Goal: Navigation & Orientation: Find specific page/section

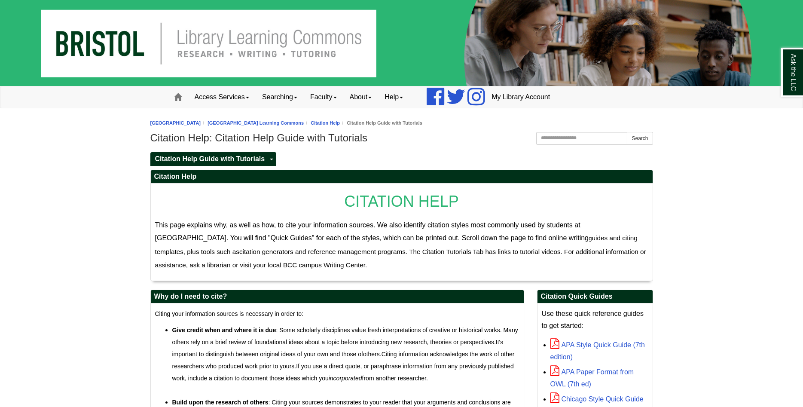
click at [275, 126] on li "Bristol Community College Library Learning Commons" at bounding box center [252, 123] width 103 height 8
click at [275, 124] on link "Bristol Community College Library Learning Commons" at bounding box center [255, 122] width 96 height 5
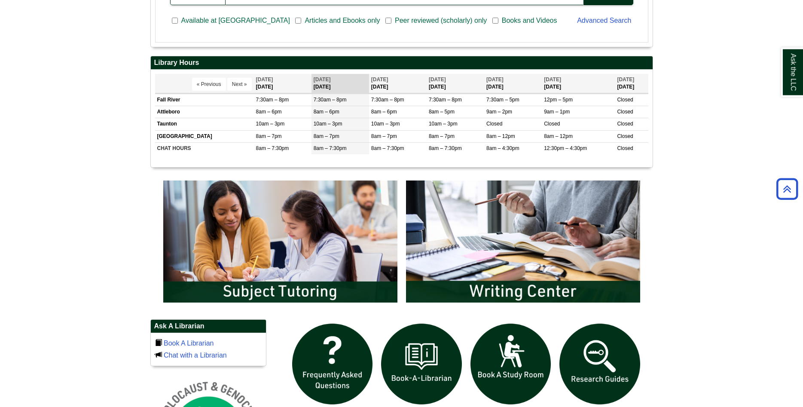
scroll to position [350, 0]
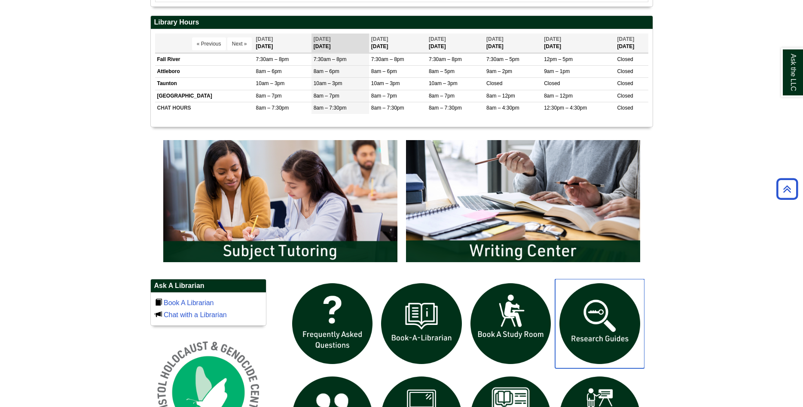
click at [609, 325] on img "slideshow" at bounding box center [599, 323] width 89 height 89
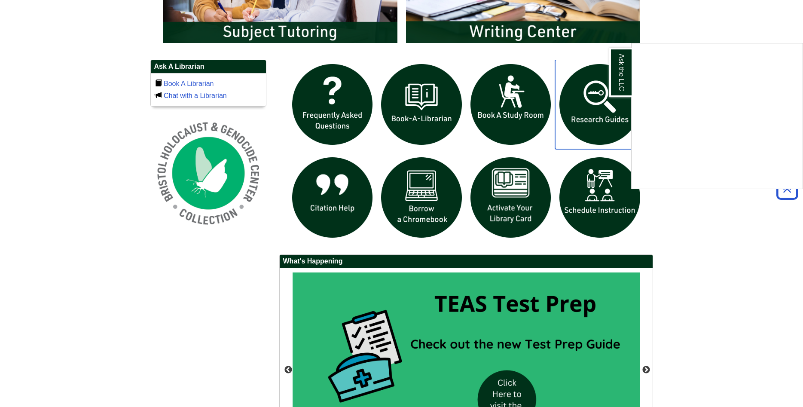
scroll to position [688, 0]
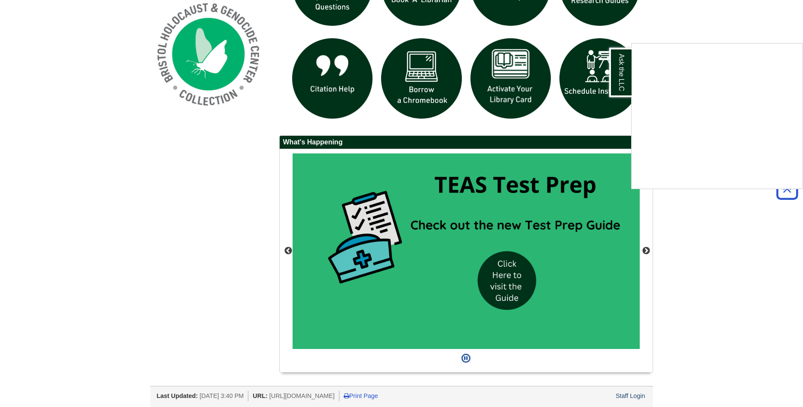
click at [629, 395] on div "Ask the LLC" at bounding box center [401, 203] width 803 height 407
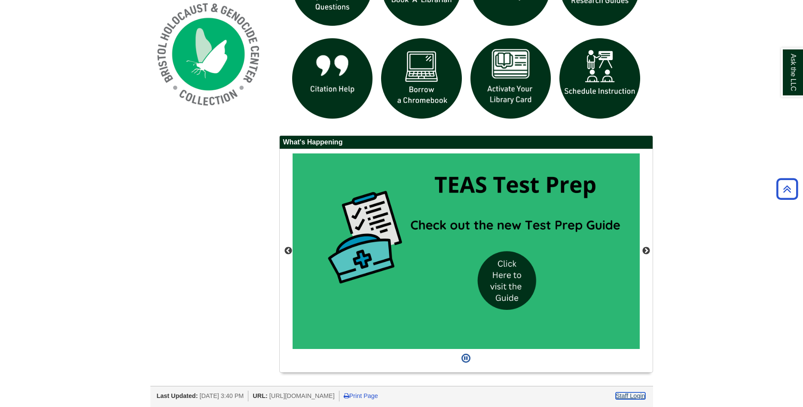
click at [629, 395] on link "Staff Login" at bounding box center [630, 395] width 30 height 7
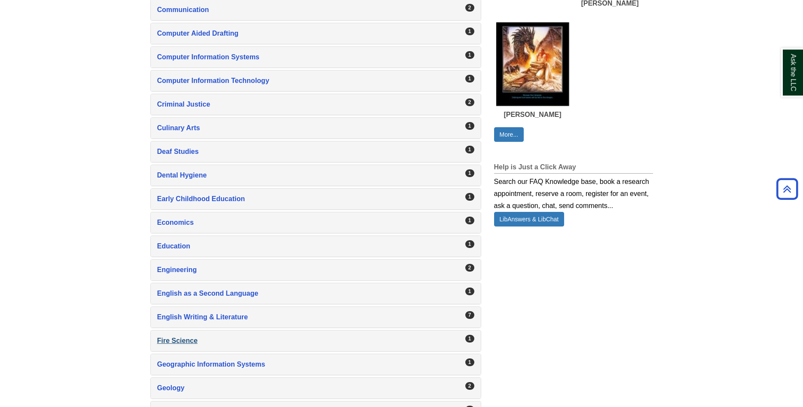
scroll to position [526, 0]
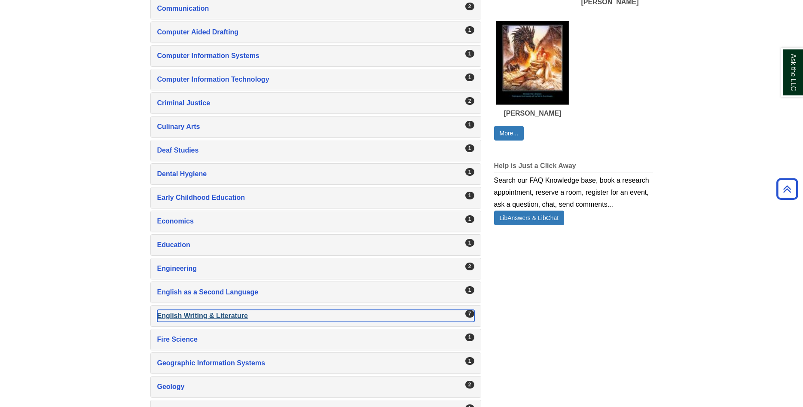
click at [204, 317] on div "English Writing & Literature , 7 guides" at bounding box center [315, 316] width 317 height 12
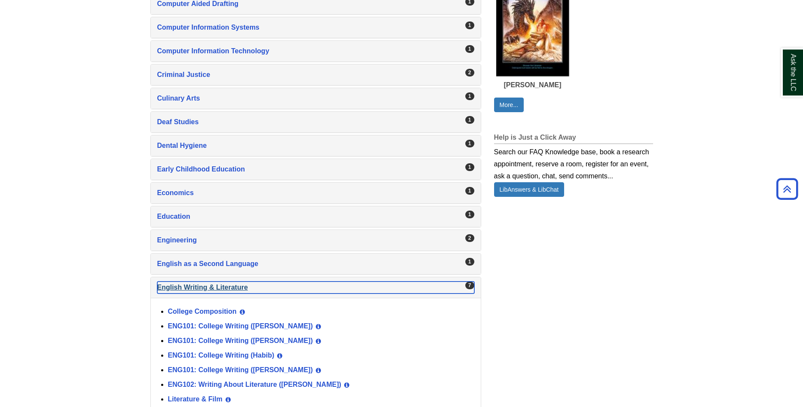
scroll to position [569, 0]
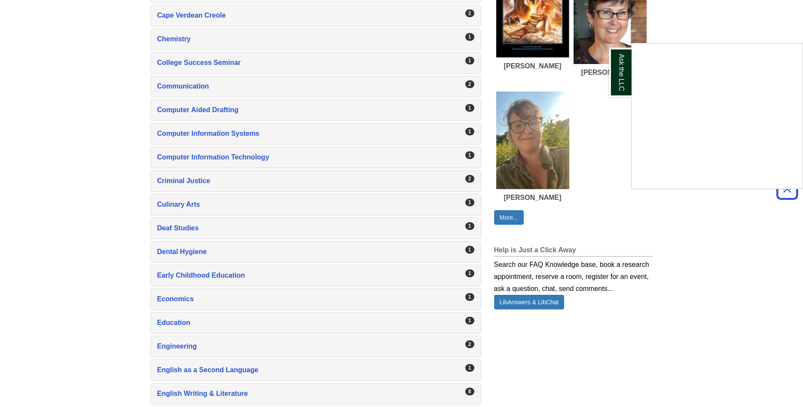
scroll to position [273, 0]
